Goal: Check status: Check status

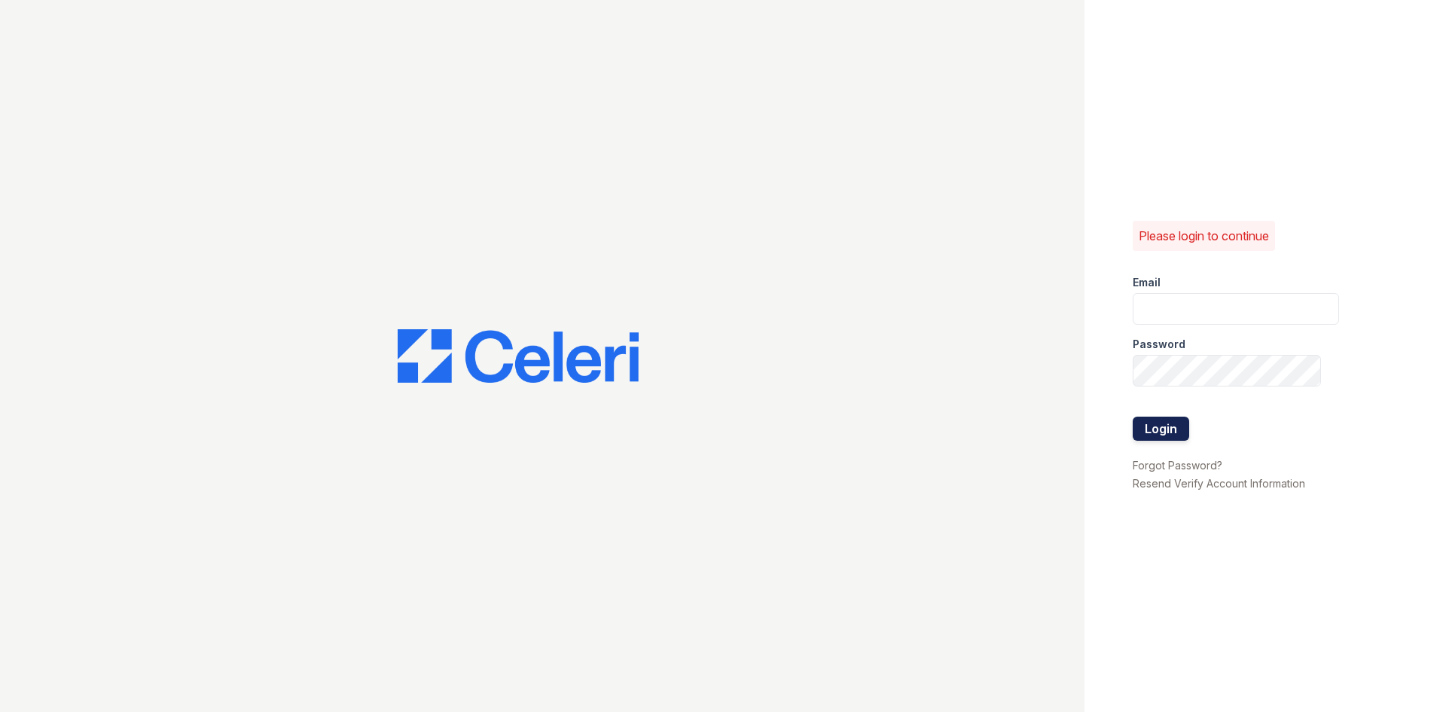
type input "ana.fuentes@fsresidential.com"
click at [1179, 431] on button "Login" at bounding box center [1161, 428] width 56 height 24
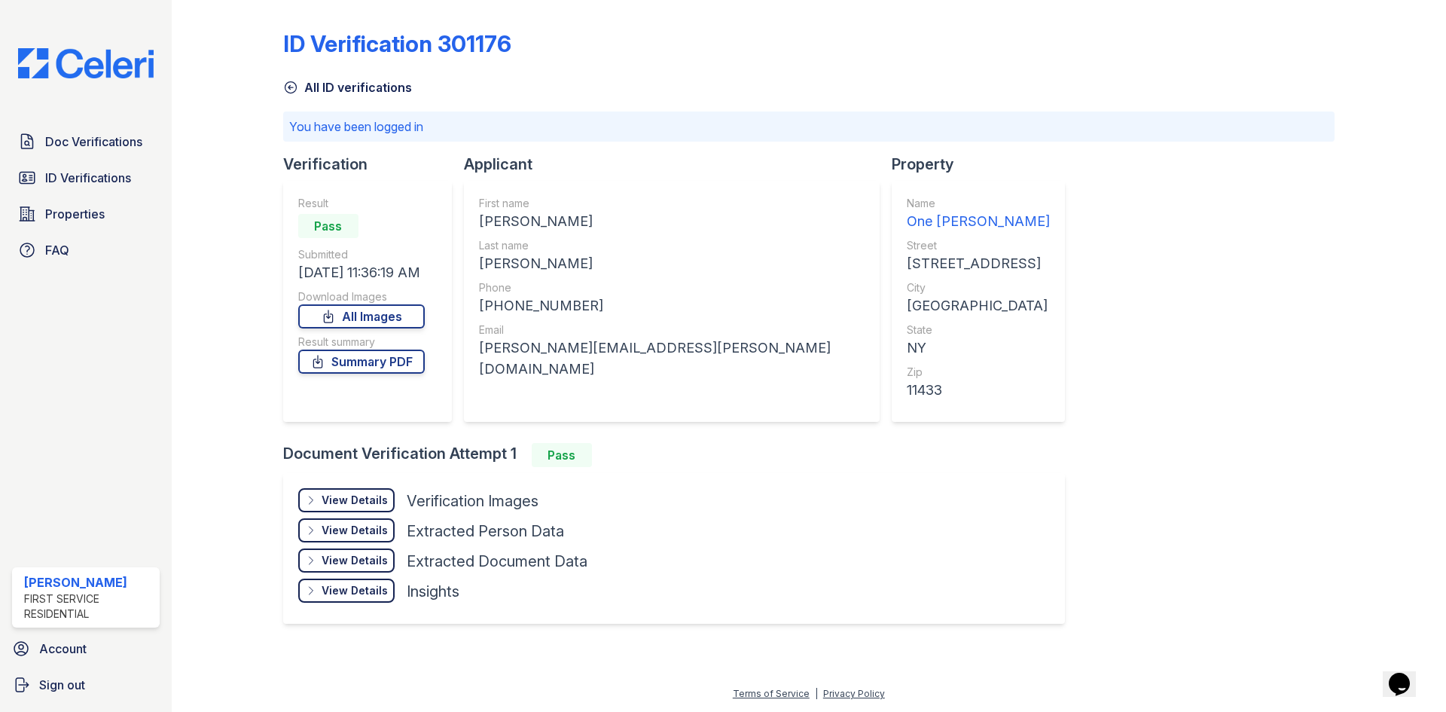
click at [344, 498] on div "View Details" at bounding box center [355, 500] width 66 height 15
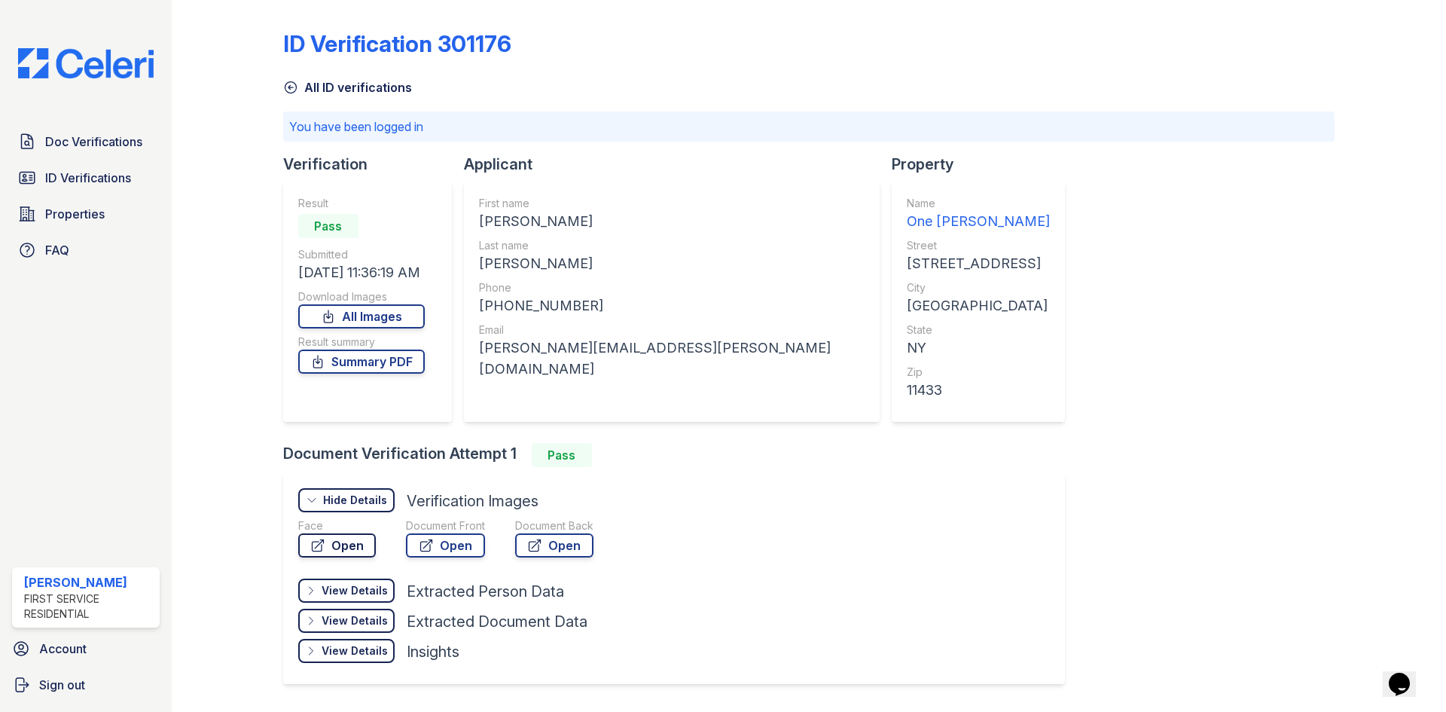
click at [362, 549] on link "Open" at bounding box center [337, 545] width 78 height 24
click at [447, 550] on link "Open" at bounding box center [445, 545] width 79 height 24
click at [355, 595] on div "View Details" at bounding box center [355, 590] width 66 height 15
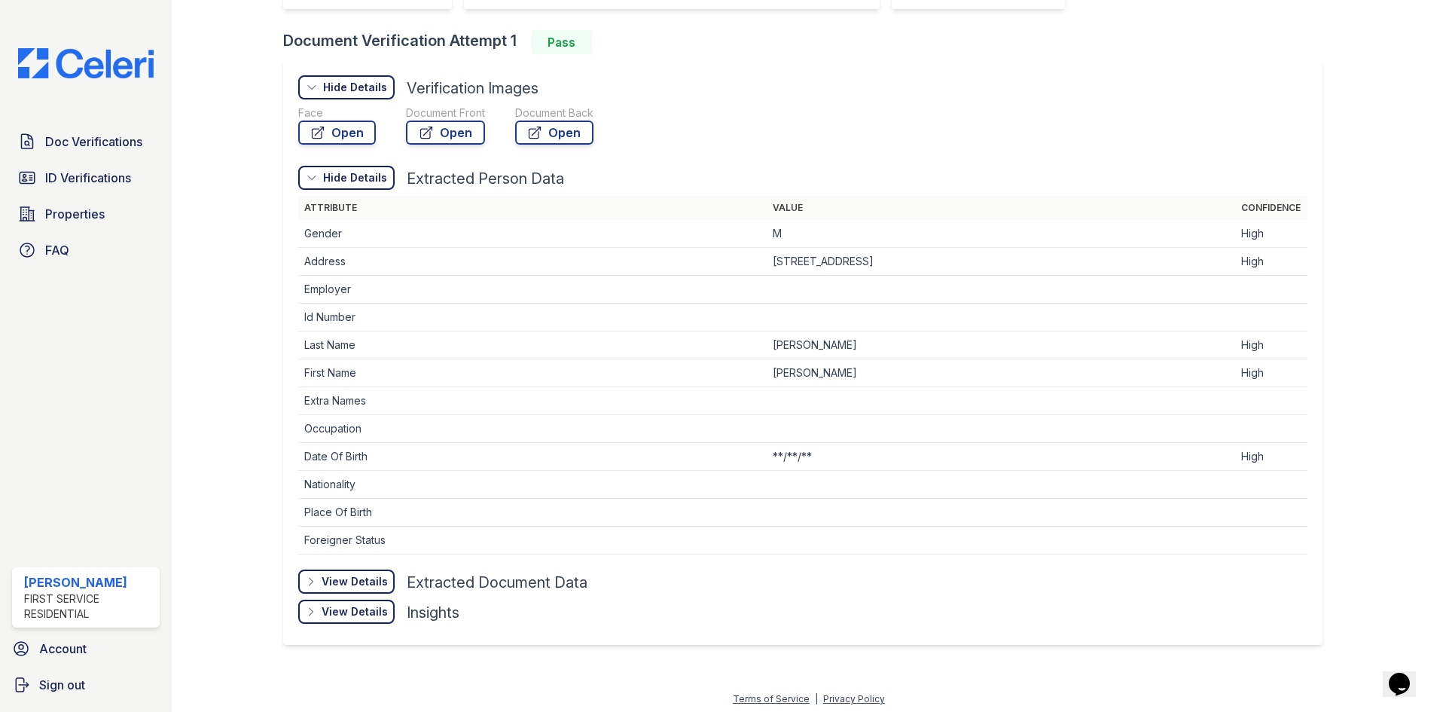
scroll to position [418, 0]
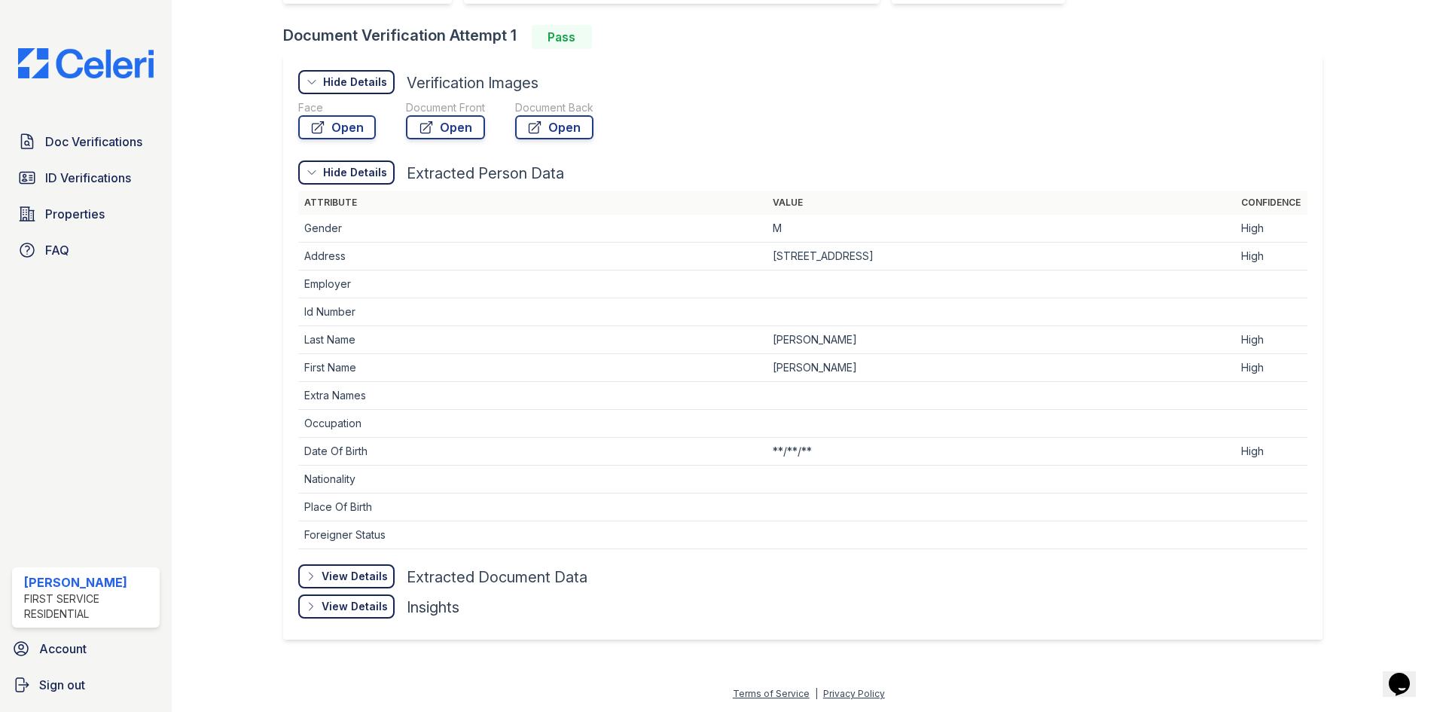
click at [367, 578] on div "View Details" at bounding box center [355, 576] width 66 height 15
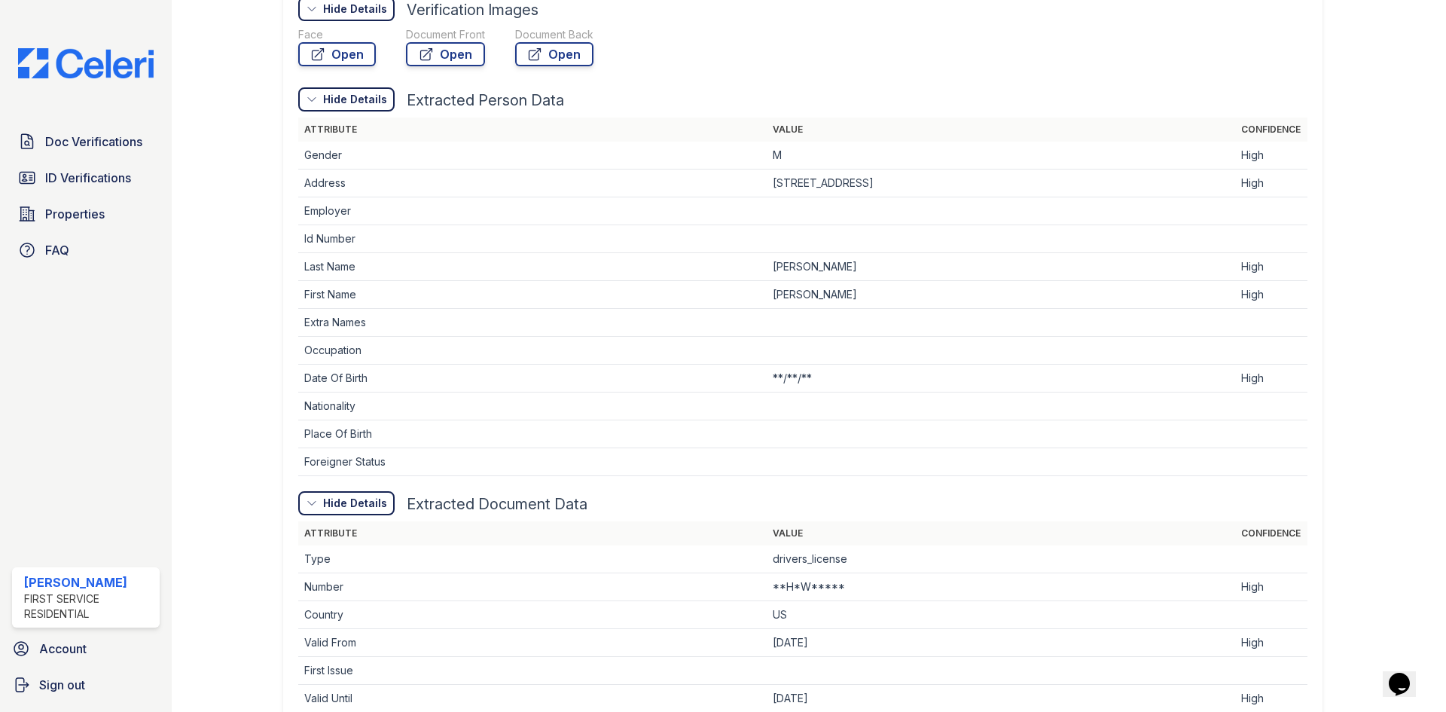
scroll to position [719, 0]
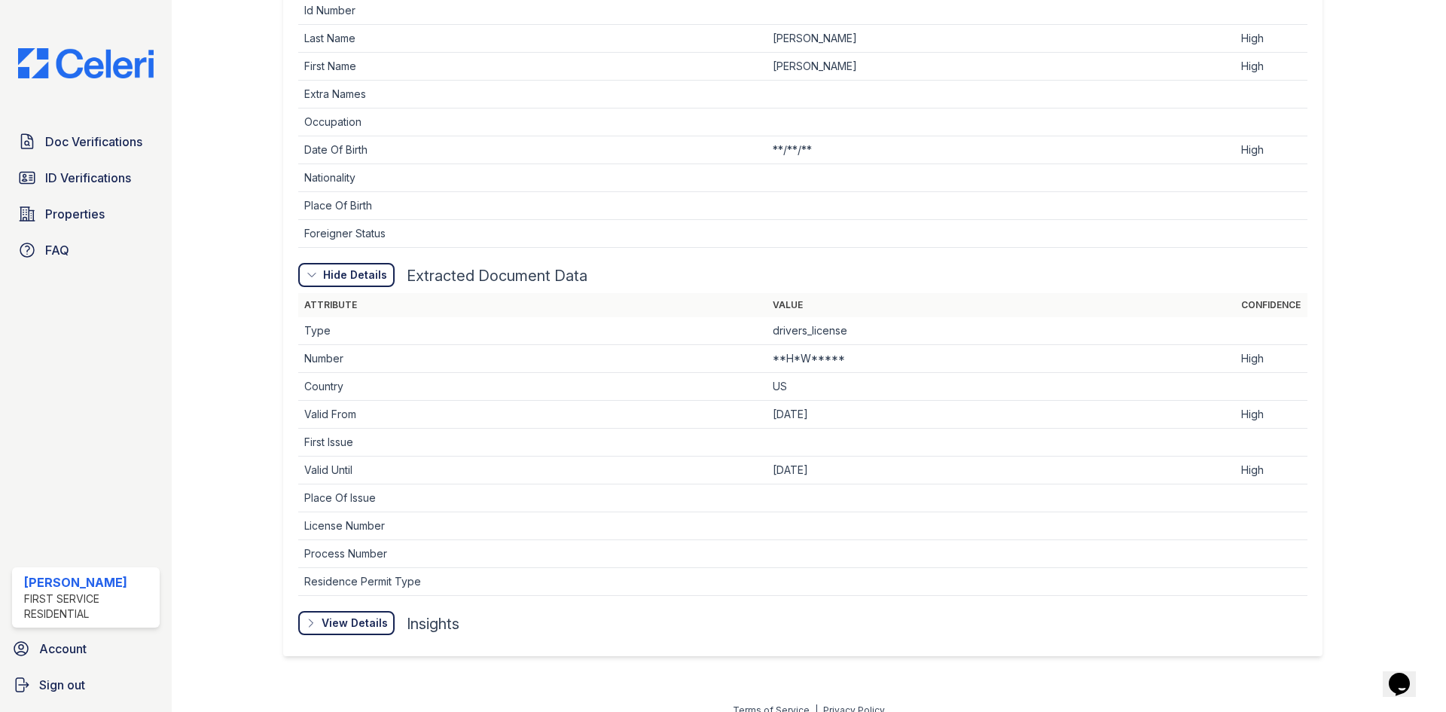
click at [0, 0] on div "View Details Details" at bounding box center [0, 0] width 0 height 0
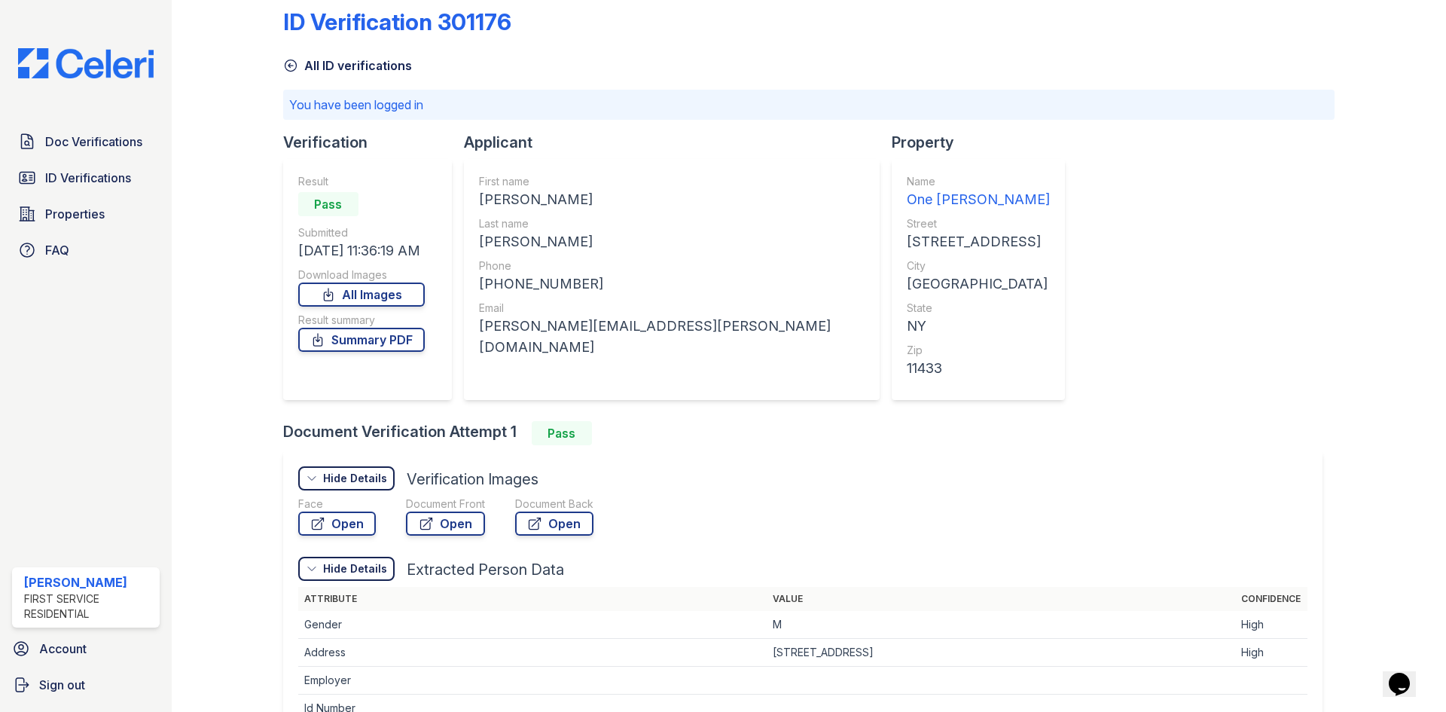
scroll to position [0, 0]
